Goal: Task Accomplishment & Management: Manage account settings

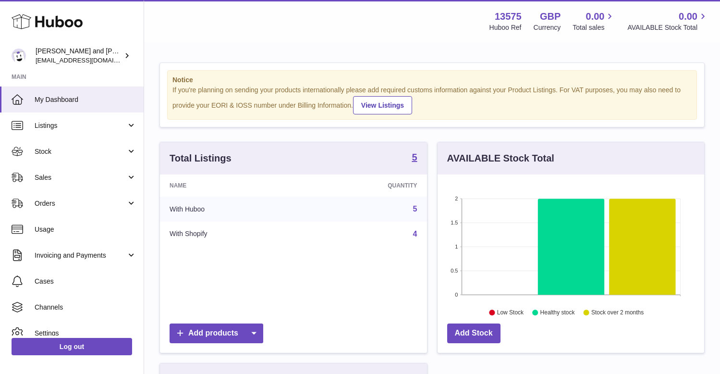
scroll to position [150, 267]
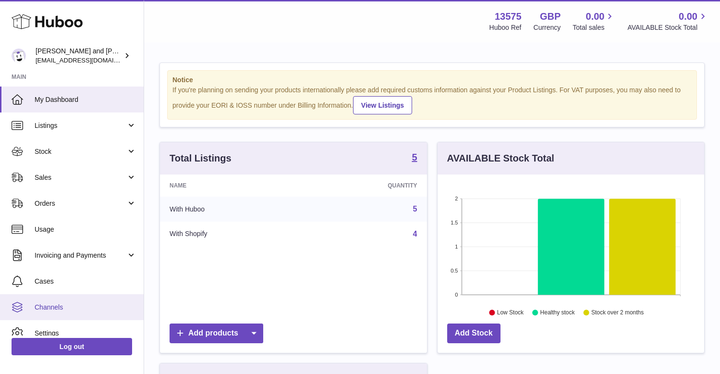
click at [35, 305] on span "Channels" at bounding box center [86, 307] width 102 height 9
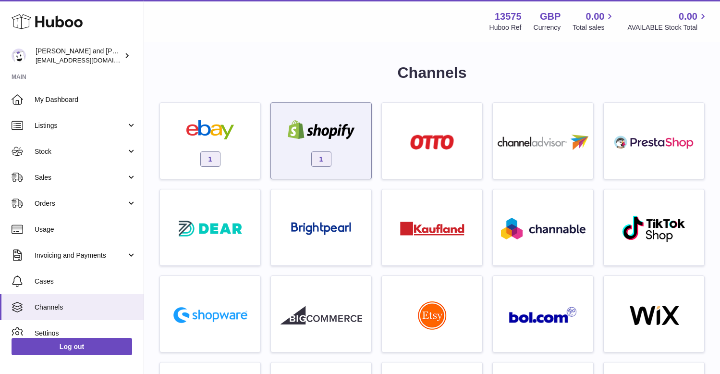
click at [339, 137] on img at bounding box center [322, 129] width 82 height 19
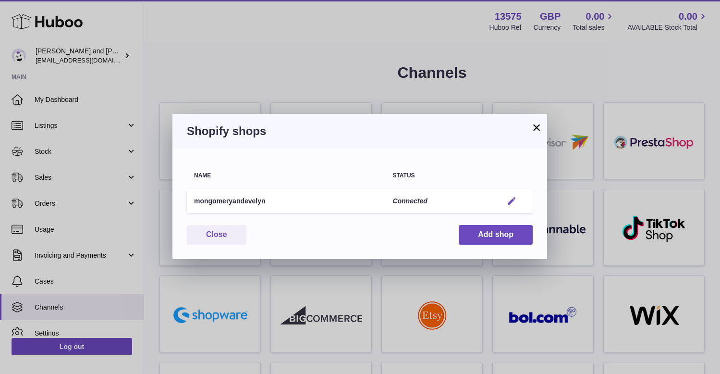
click at [514, 200] on em "button" at bounding box center [512, 201] width 10 height 10
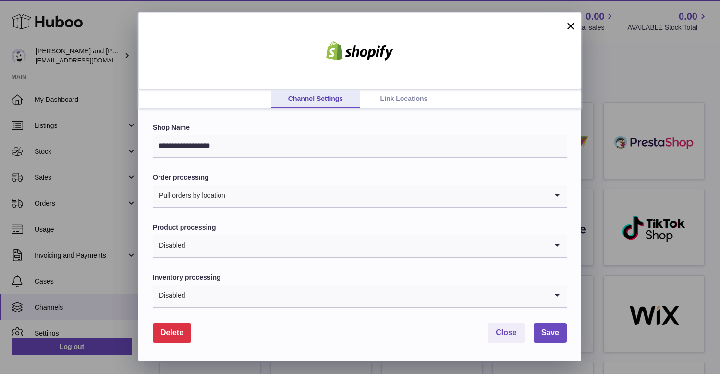
click at [394, 92] on link "Link Locations" at bounding box center [404, 99] width 88 height 18
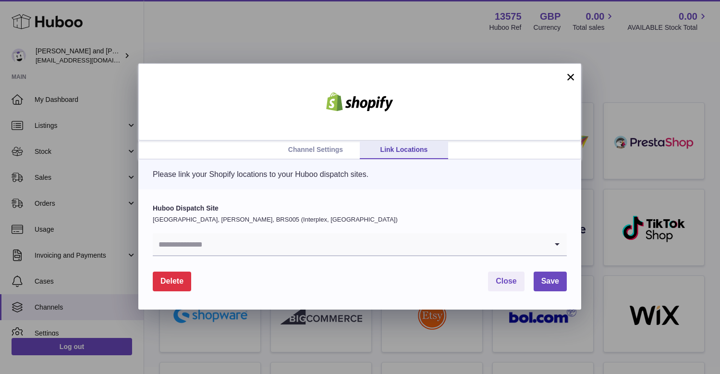
click at [235, 238] on input "Search for option" at bounding box center [350, 244] width 395 height 22
click at [210, 187] on div "Please link your Shopify locations to your Huboo dispatch sites." at bounding box center [359, 174] width 443 height 30
click at [312, 150] on link "Channel Settings" at bounding box center [315, 150] width 88 height 18
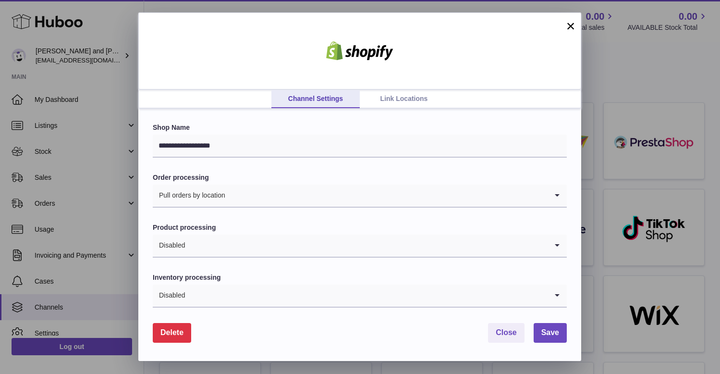
click at [415, 96] on link "Link Locations" at bounding box center [404, 99] width 88 height 18
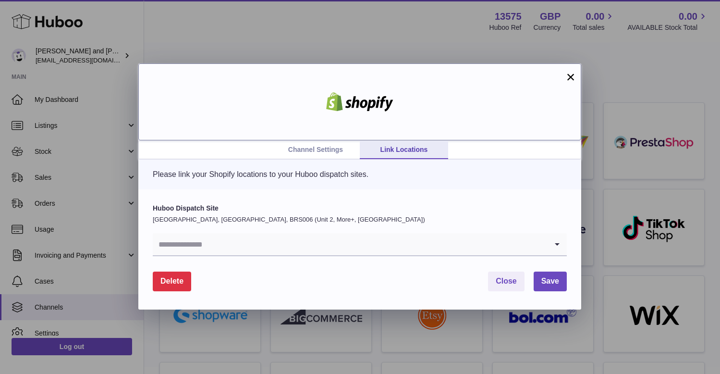
click at [576, 76] on div at bounding box center [359, 101] width 443 height 77
